Goal: Task Accomplishment & Management: Use online tool/utility

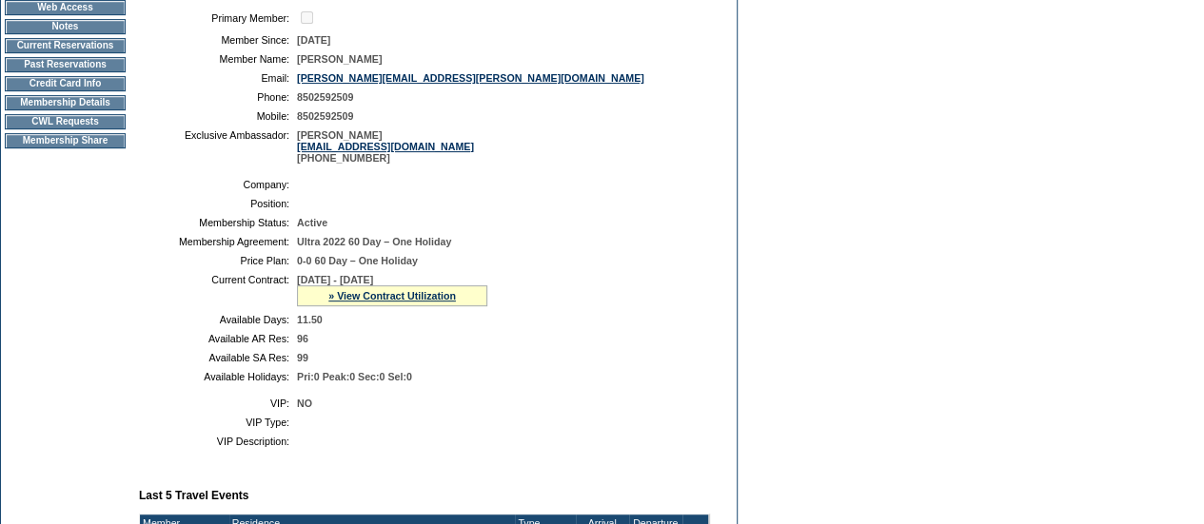
scroll to position [162, 0]
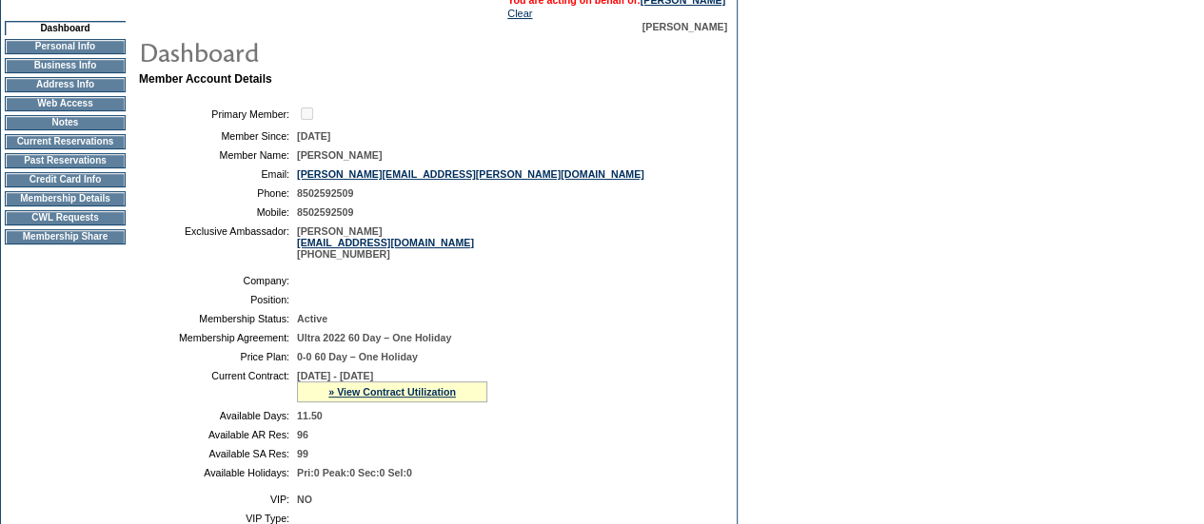
click at [42, 223] on td "CWL Requests" at bounding box center [65, 217] width 121 height 15
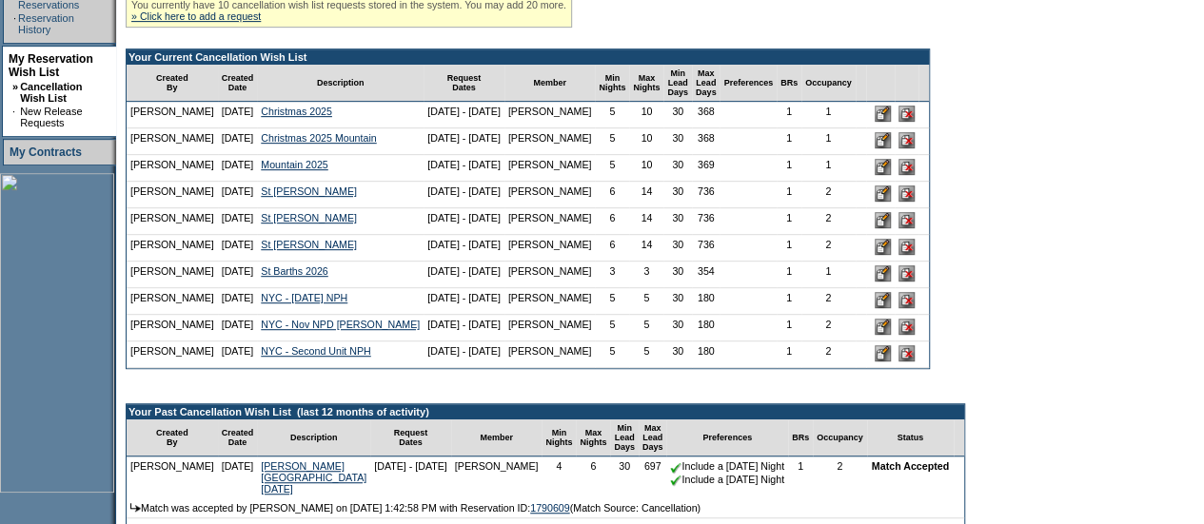
scroll to position [436, 0]
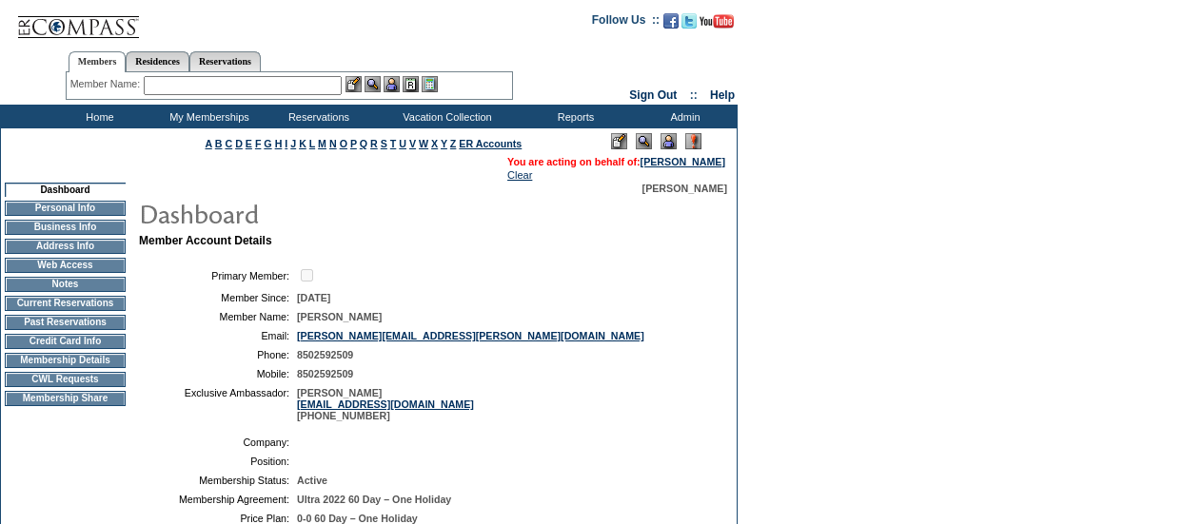
scroll to position [162, 0]
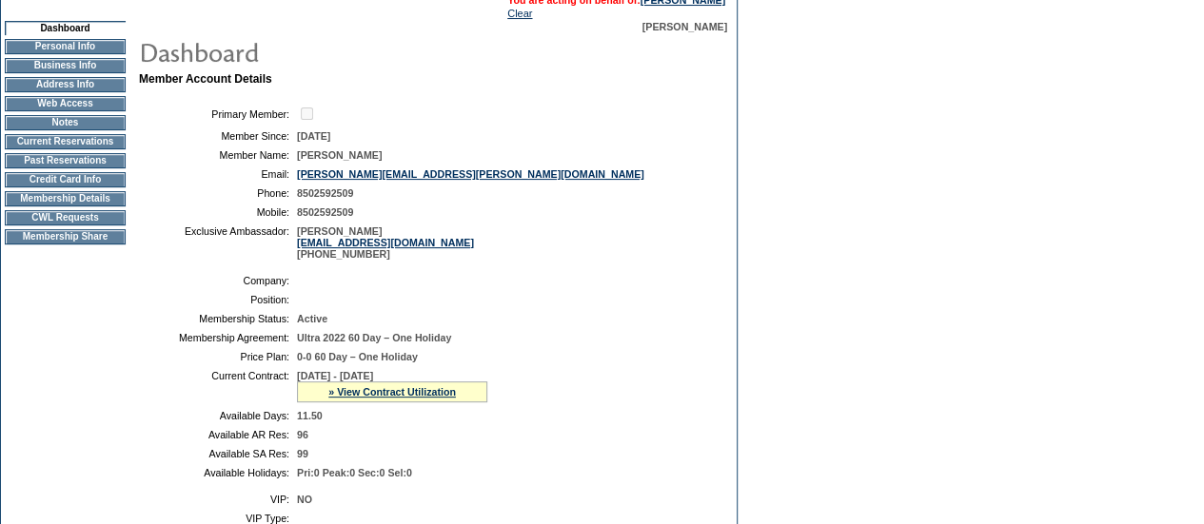
click at [63, 225] on td "CWL Requests" at bounding box center [65, 217] width 121 height 15
